Goal: Check status: Check status

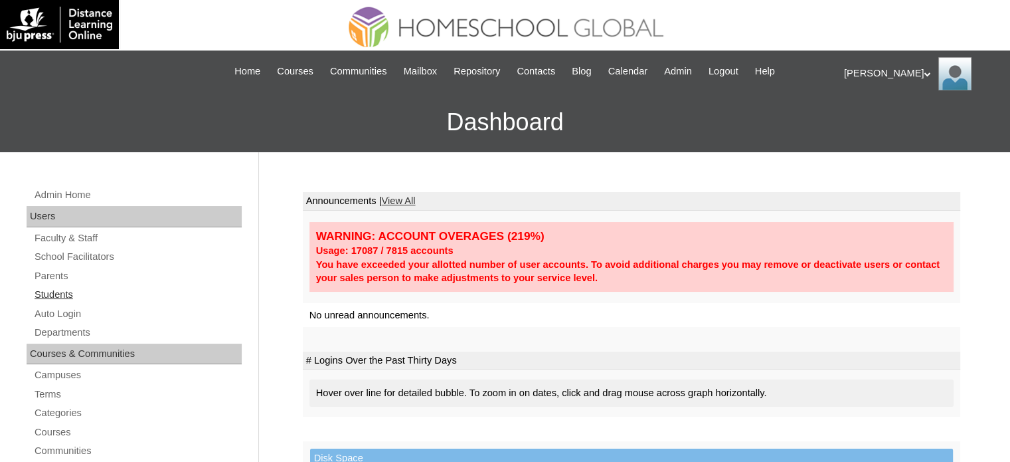
click at [52, 295] on link "Students" at bounding box center [137, 294] width 209 height 17
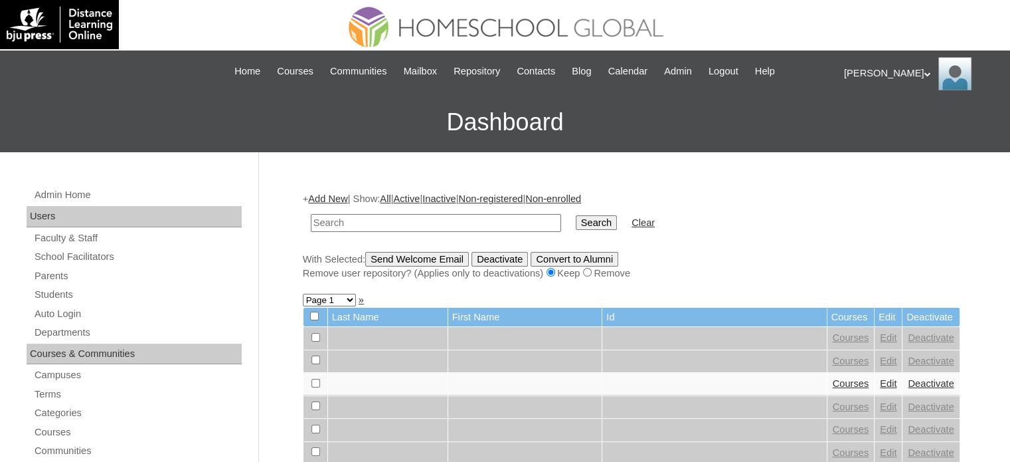
click at [415, 222] on input "text" at bounding box center [436, 223] width 250 height 18
paste input "MHS00333-TECHPH2025"
type input "MHS00333-TECHPH2025"
click at [576, 215] on input "Search" at bounding box center [596, 222] width 41 height 15
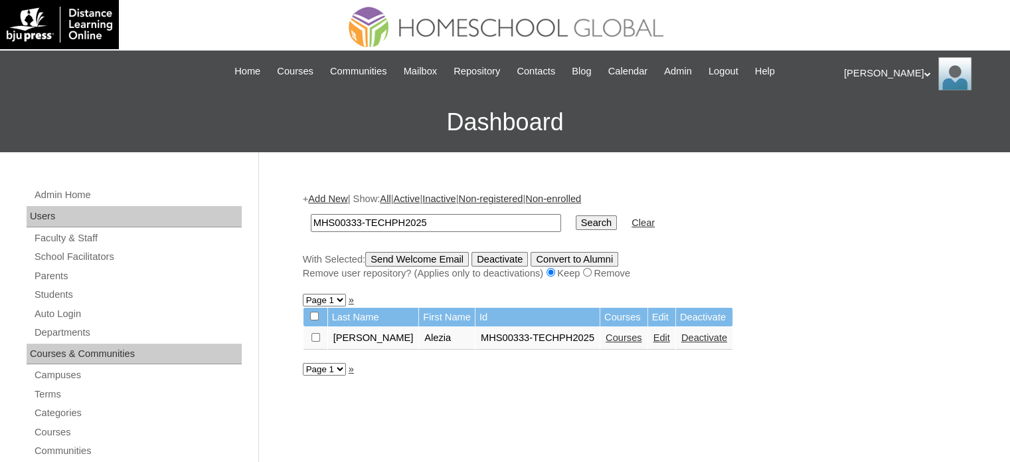
click at [606, 339] on link "Courses" at bounding box center [624, 337] width 37 height 11
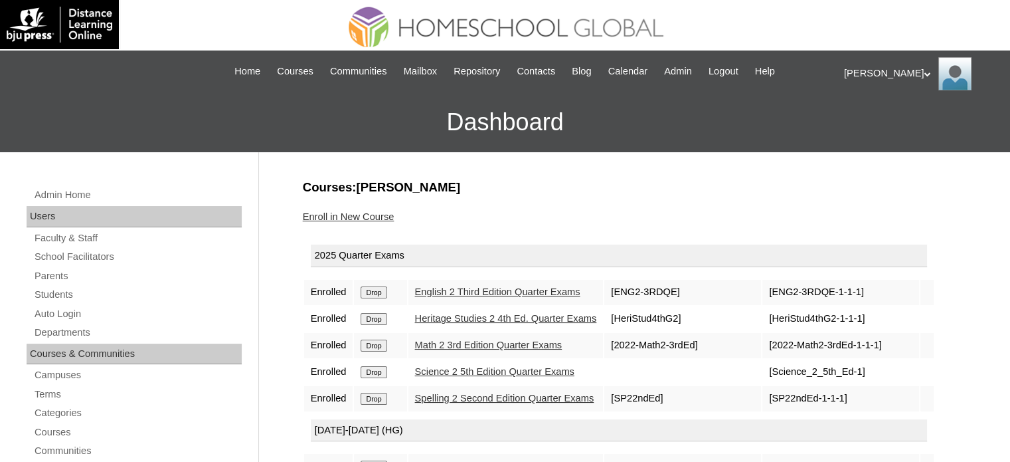
scroll to position [177, 0]
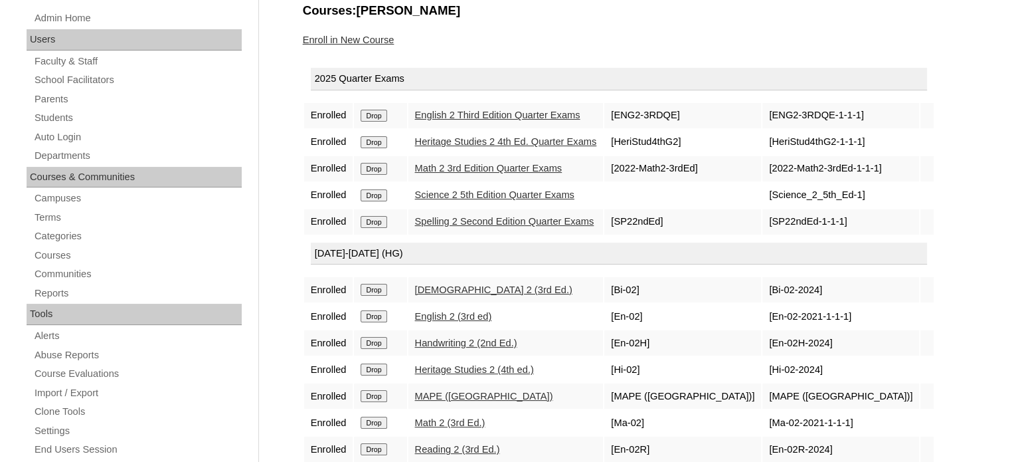
click at [495, 365] on link "Heritage Studies 2 (4th ed.)" at bounding box center [474, 369] width 119 height 11
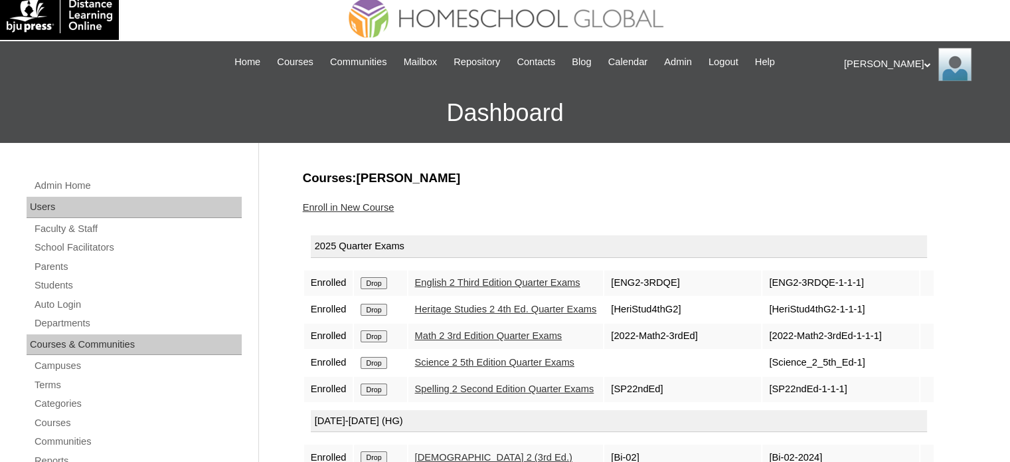
scroll to position [0, 0]
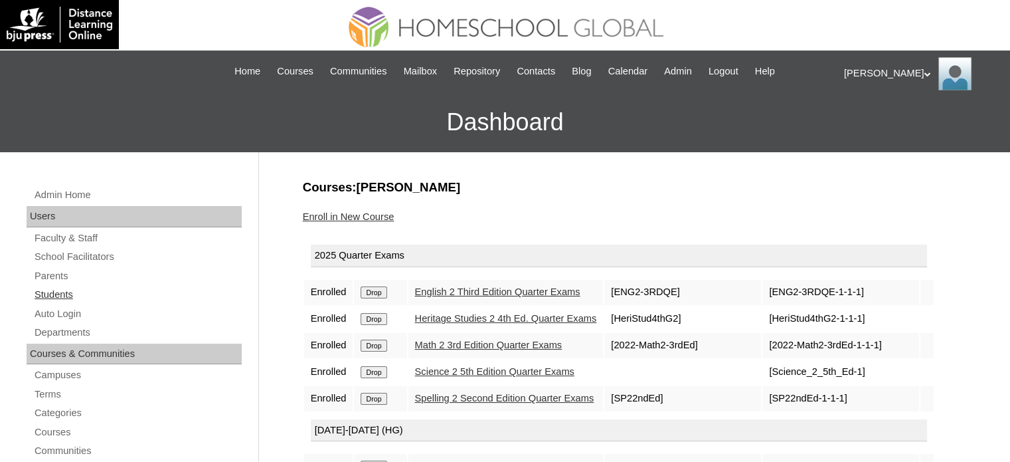
click at [52, 298] on link "Students" at bounding box center [137, 294] width 209 height 17
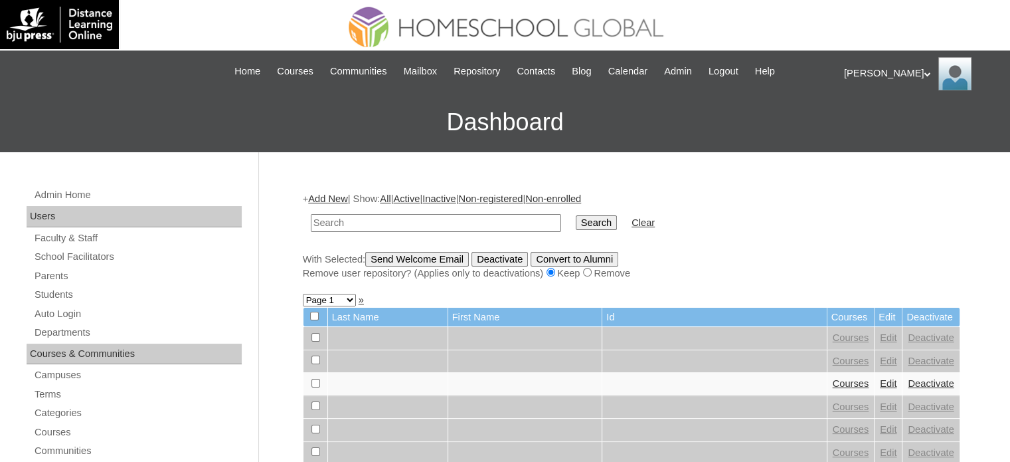
paste input "MHS00331-TECHPH2025"
type input "MHS00331-TECHPH2025"
click at [576, 218] on input "Search" at bounding box center [596, 222] width 41 height 15
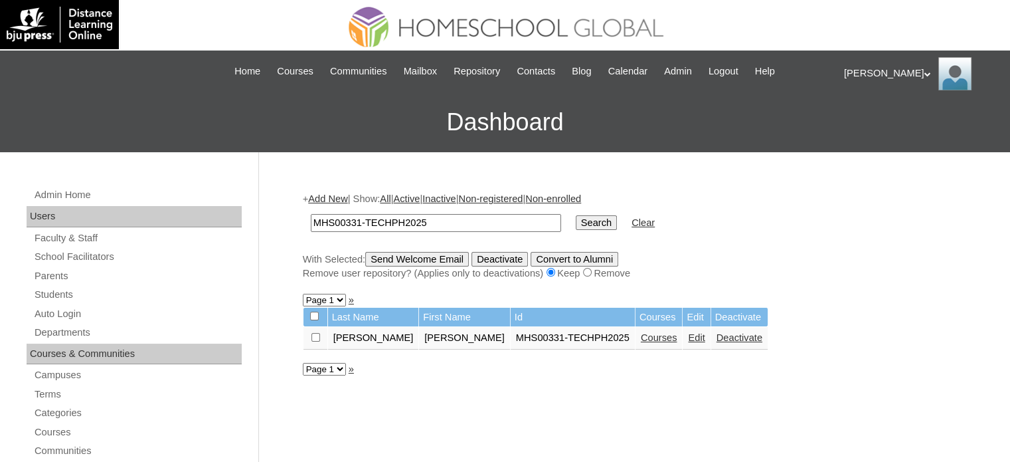
click at [641, 341] on link "Courses" at bounding box center [659, 337] width 37 height 11
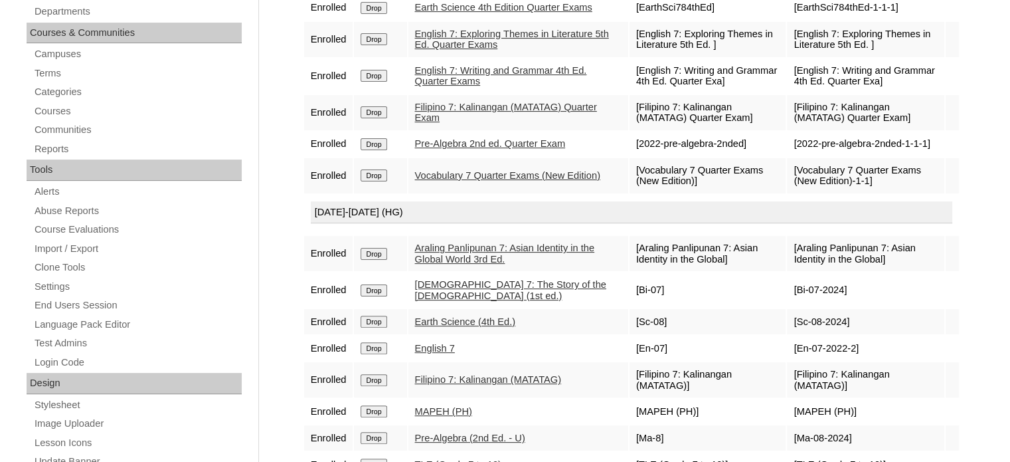
scroll to position [369, 0]
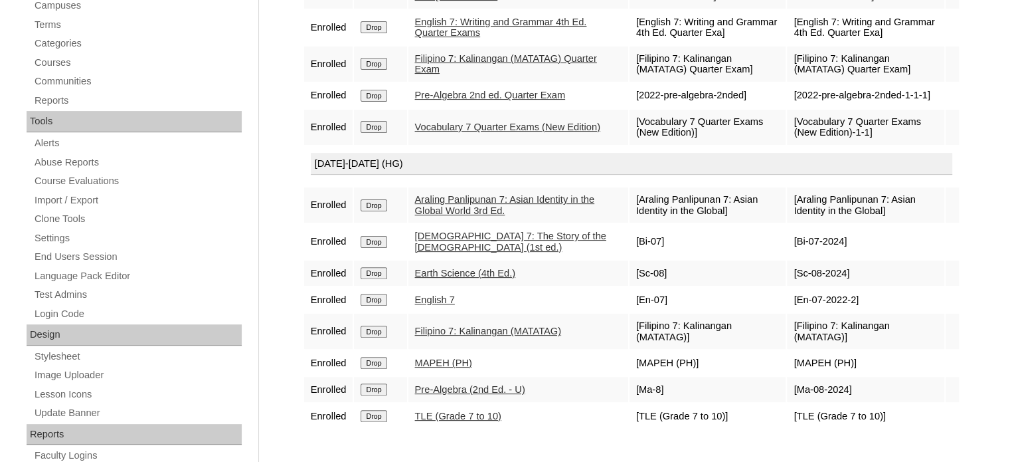
click at [487, 242] on link "[DEMOGRAPHIC_DATA] 7: The Story of the [DEMOGRAPHIC_DATA] (1st ed.)" at bounding box center [510, 241] width 191 height 22
click at [466, 241] on link "Bible 7: The Story of the Old Testament (1st ed.)" at bounding box center [510, 241] width 191 height 22
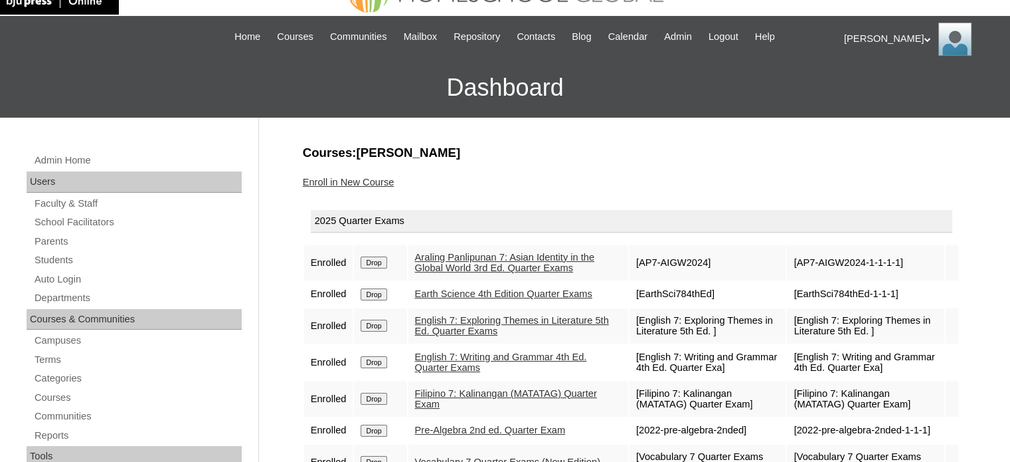
scroll to position [0, 0]
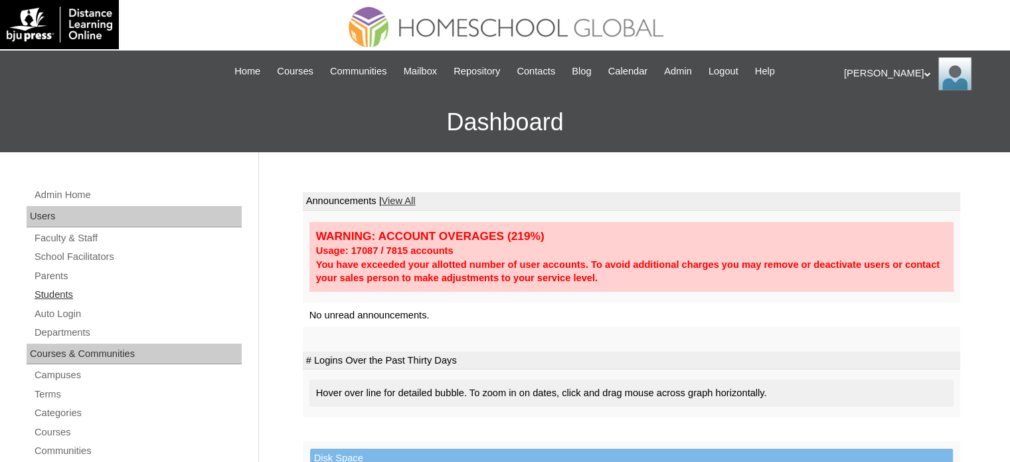
click at [66, 294] on link "Students" at bounding box center [137, 294] width 209 height 17
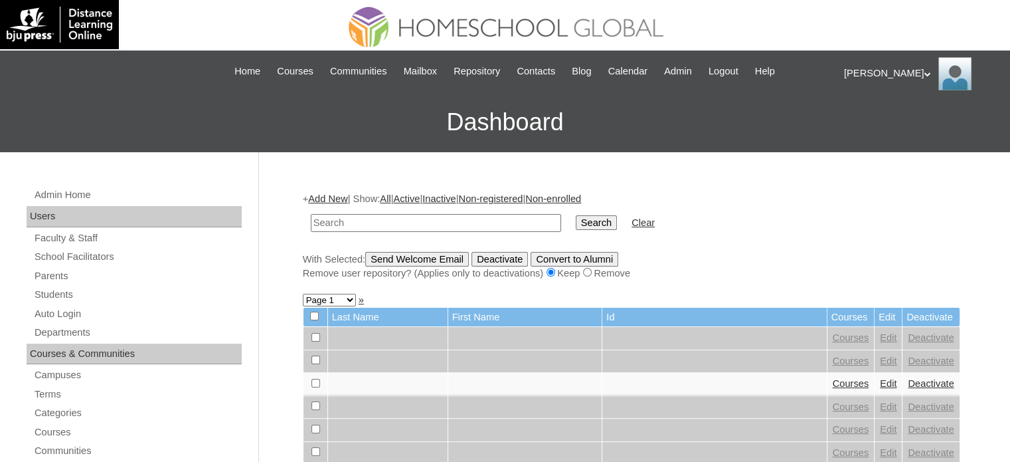
click at [442, 225] on input "text" at bounding box center [436, 223] width 250 height 18
paste input "MHS00331-TECHPH2025"
type input "MHS00331-TECHPH2025"
click at [576, 222] on input "Search" at bounding box center [596, 222] width 41 height 15
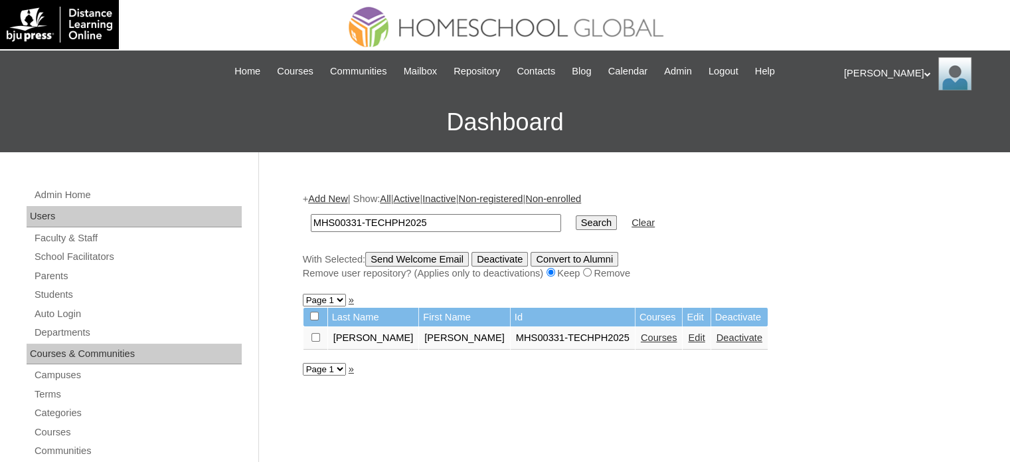
click at [576, 220] on input "Search" at bounding box center [596, 222] width 41 height 15
click at [641, 339] on link "Courses" at bounding box center [659, 337] width 37 height 11
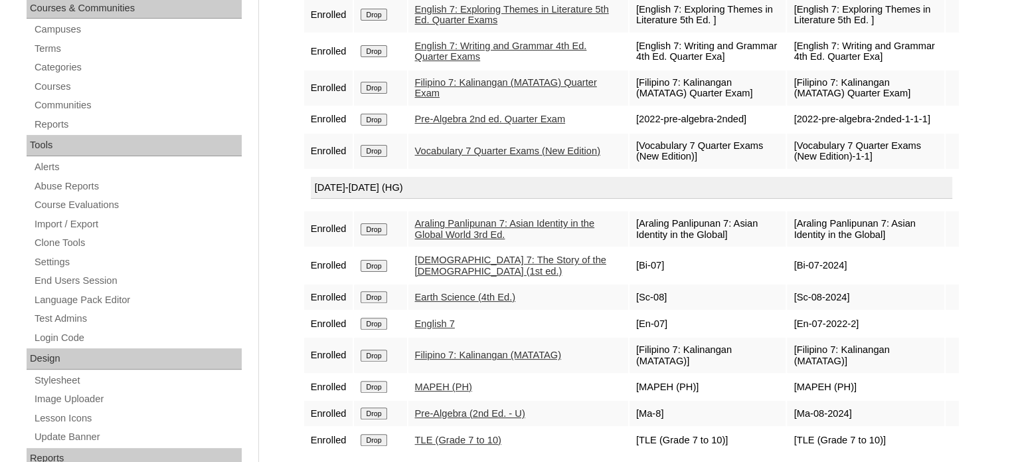
scroll to position [354, 0]
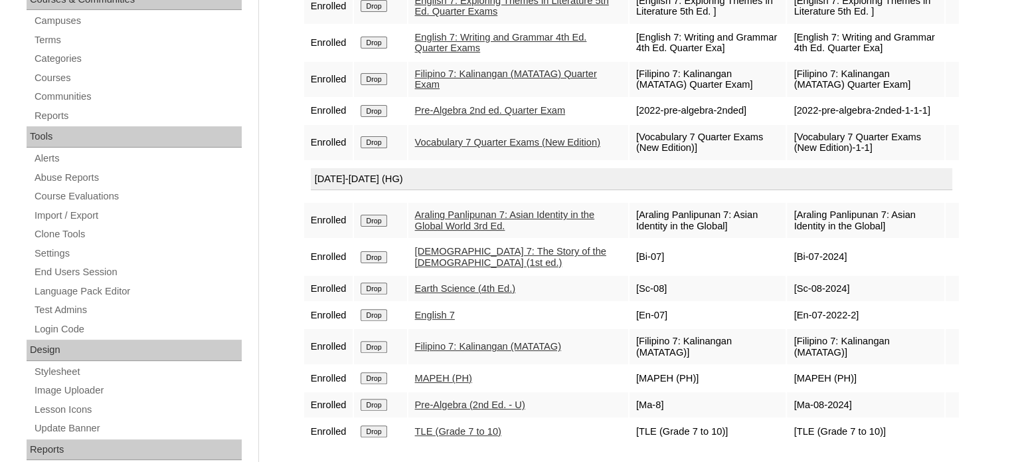
click at [470, 256] on link "Bible 7: The Story of the Old Testament (1st ed.)" at bounding box center [510, 257] width 191 height 22
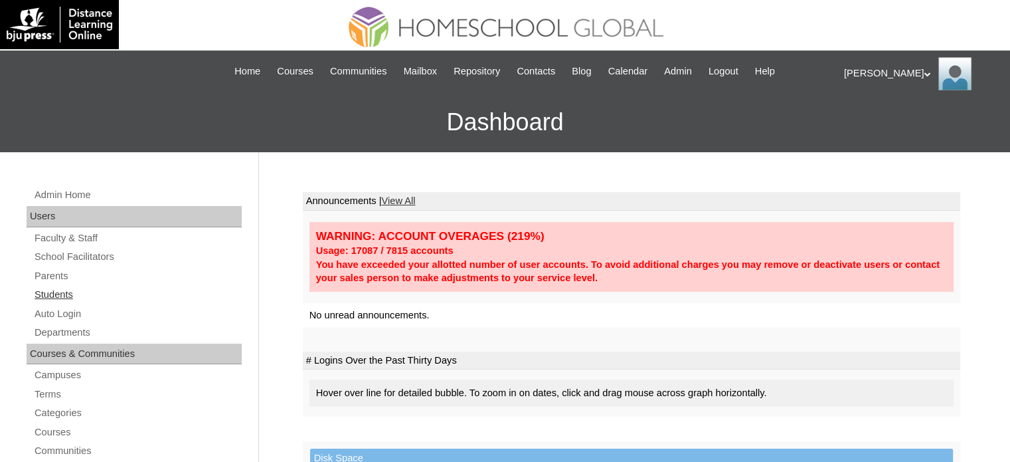
click at [66, 295] on link "Students" at bounding box center [137, 294] width 209 height 17
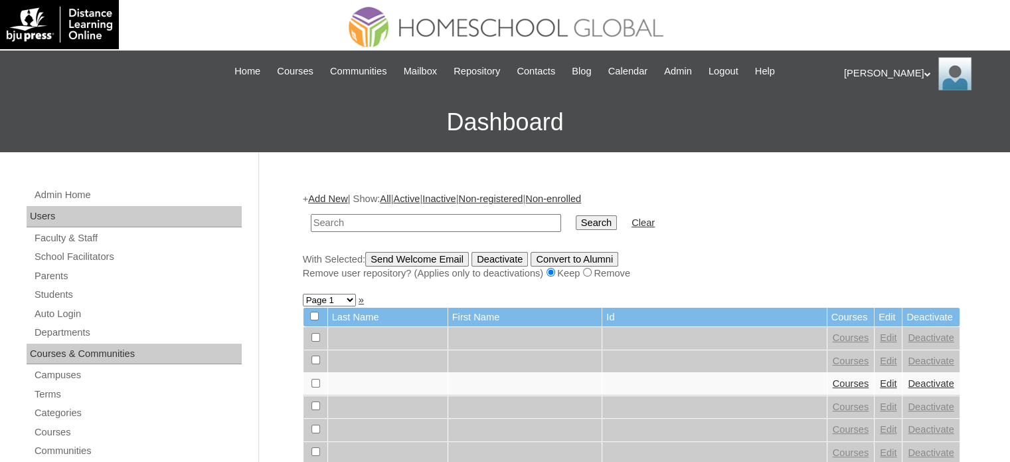
paste input "MHS00333-TECHPH2025"
type input "MHS00333-TECHPH2025"
click at [576, 224] on input "Search" at bounding box center [596, 222] width 41 height 15
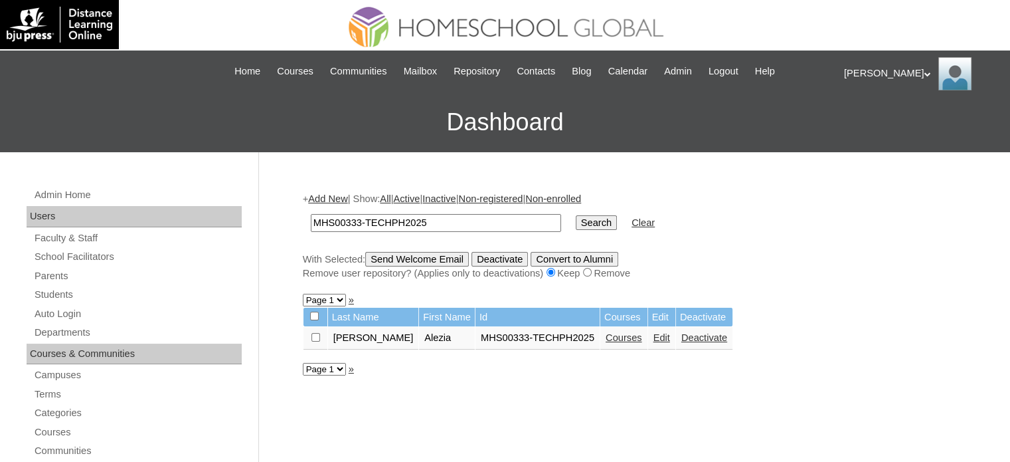
click at [606, 338] on link "Courses" at bounding box center [624, 337] width 37 height 11
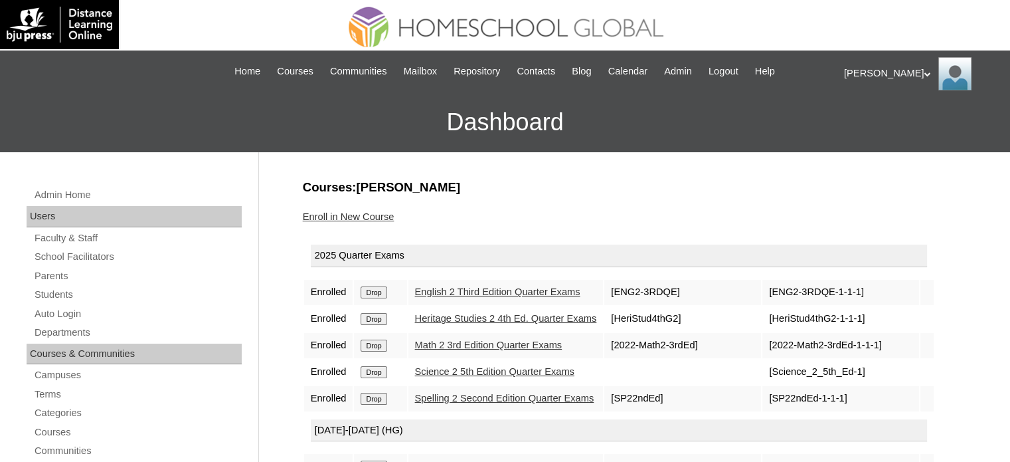
scroll to position [354, 0]
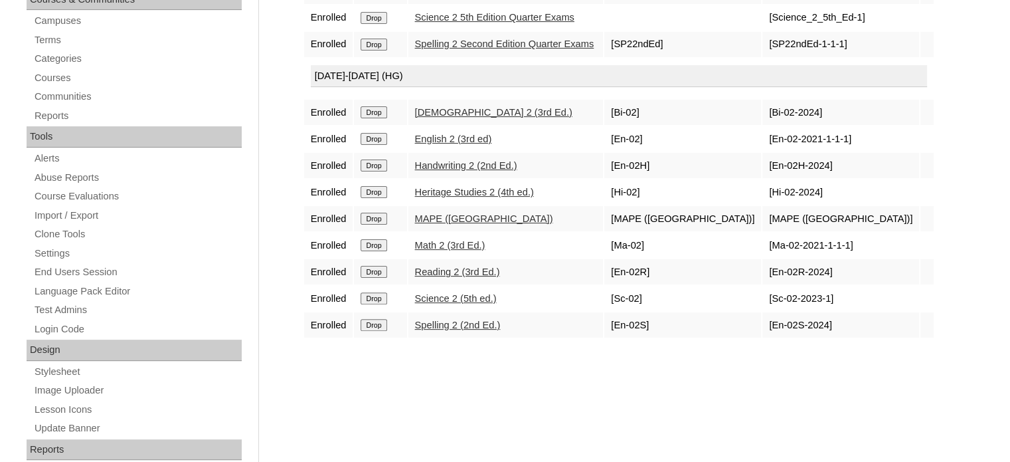
click at [458, 191] on link "Heritage Studies 2 (4th ed.)" at bounding box center [474, 192] width 119 height 11
